Goal: Task Accomplishment & Management: Manage account settings

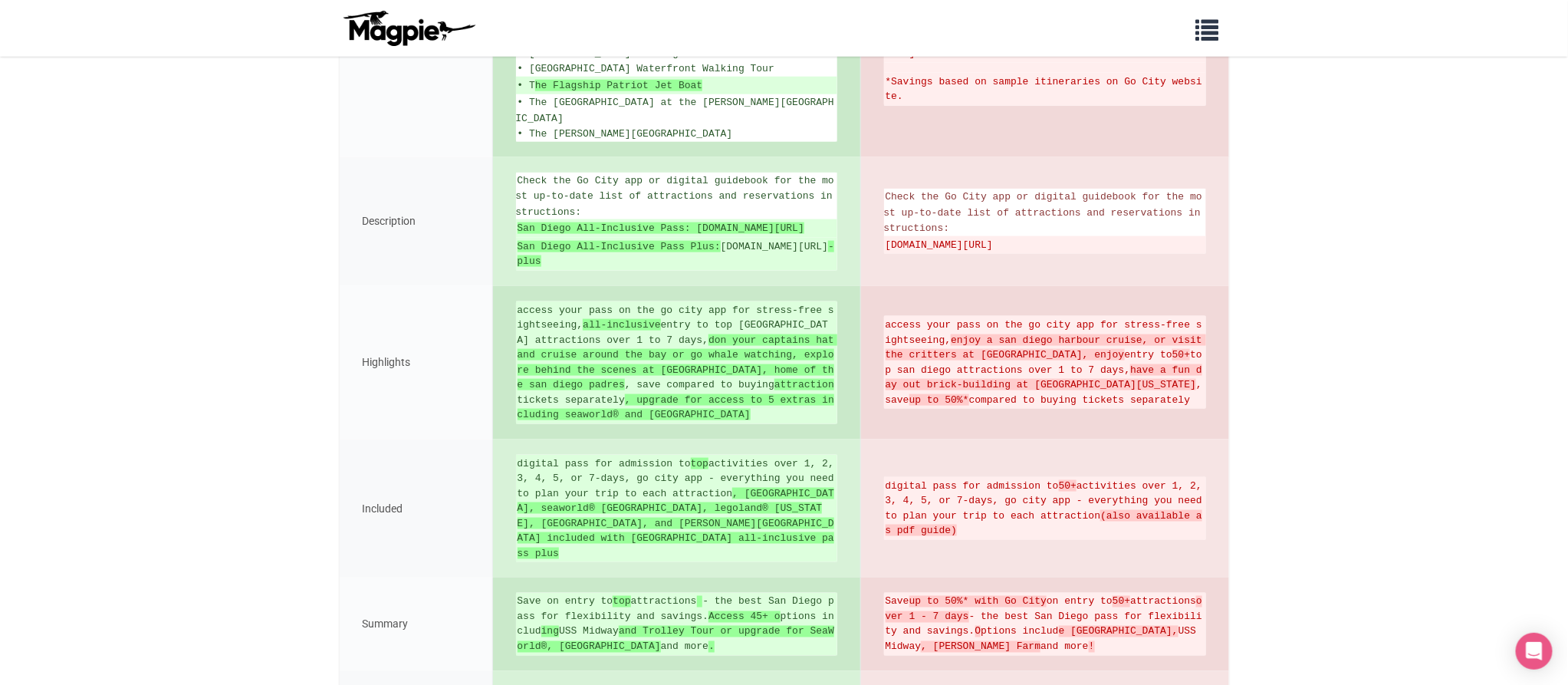
scroll to position [4809, 0]
